Goal: Task Accomplishment & Management: Manage account settings

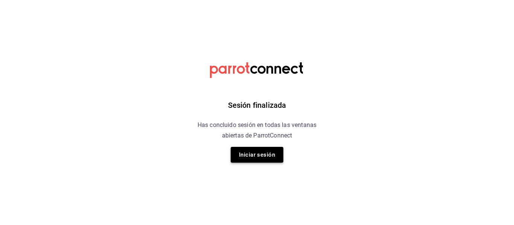
click at [249, 158] on button "Iniciar sesión" at bounding box center [256, 155] width 53 height 16
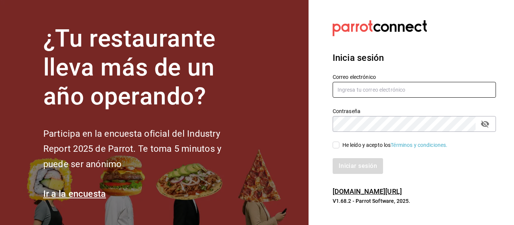
click at [391, 95] on input "text" at bounding box center [413, 90] width 163 height 16
type input "andreabarenque@gmail.com"
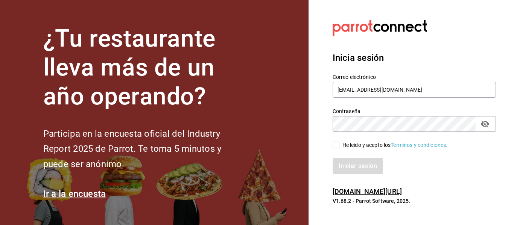
click at [340, 148] on span "He leído y acepto los Términos y condiciones." at bounding box center [393, 145] width 108 height 8
click at [339, 148] on input "He leído y acepto los Términos y condiciones." at bounding box center [335, 145] width 7 height 7
checkbox input "true"
click at [349, 169] on button "Iniciar sesión" at bounding box center [357, 166] width 51 height 16
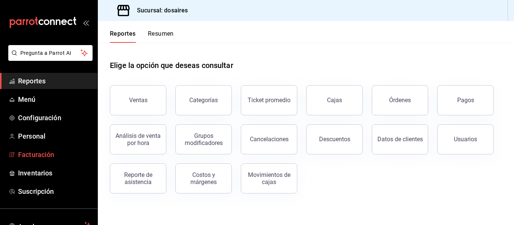
scroll to position [59, 0]
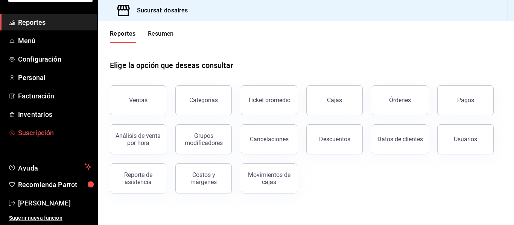
click at [39, 137] on span "Suscripción" at bounding box center [54, 133] width 73 height 10
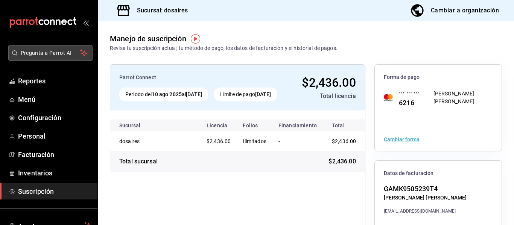
click at [60, 56] on span "Pregunta a Parrot AI" at bounding box center [51, 53] width 60 height 8
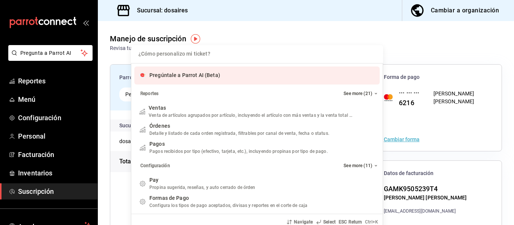
click at [255, 29] on div "¿Cómo personalizo mi ticket? Pregúntale a Parrot AI (Beta) Reportes See more (2…" at bounding box center [257, 112] width 514 height 225
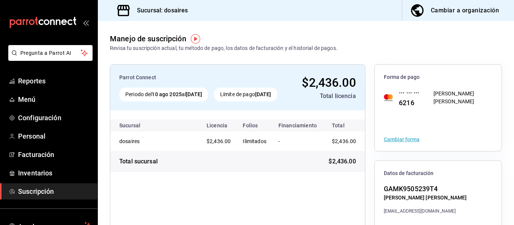
click at [86, 22] on icon "open_drawer_menu" at bounding box center [87, 23] width 3 height 6
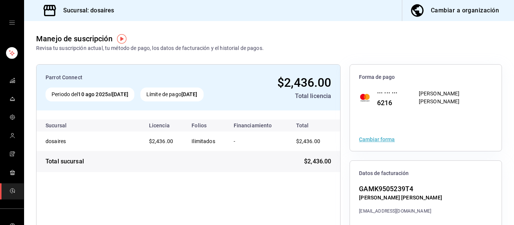
click at [9, 20] on icon "open drawer" at bounding box center [12, 23] width 6 height 6
